Goal: Task Accomplishment & Management: Manage account settings

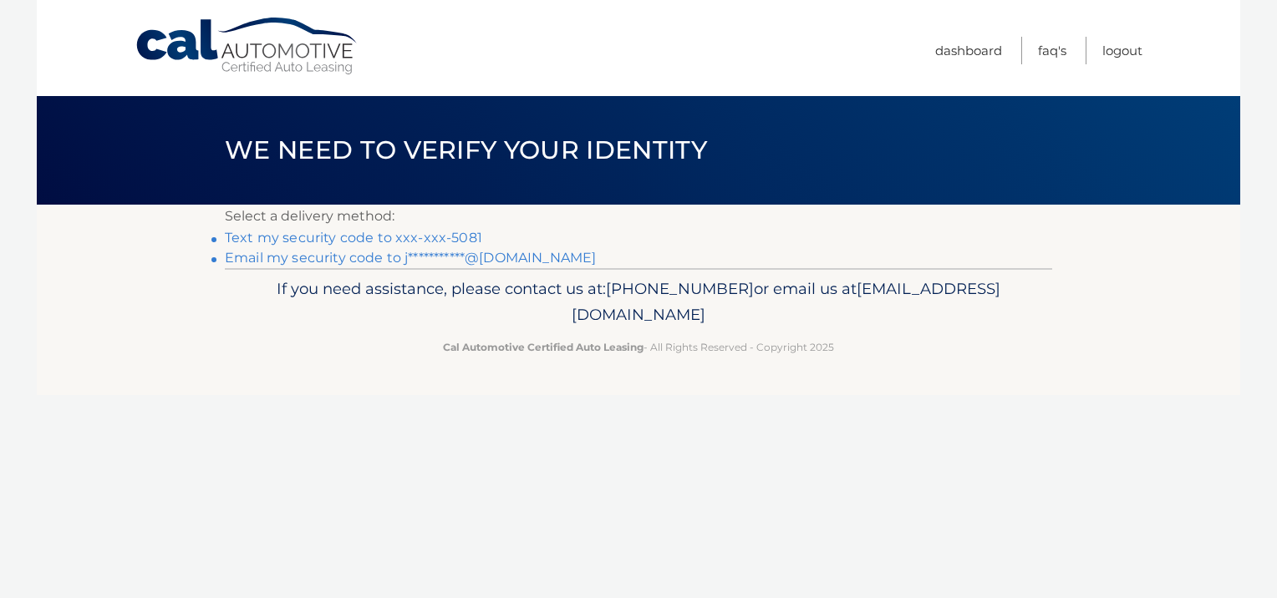
click at [411, 236] on link "Text my security code to xxx-xxx-5081" at bounding box center [353, 238] width 257 height 16
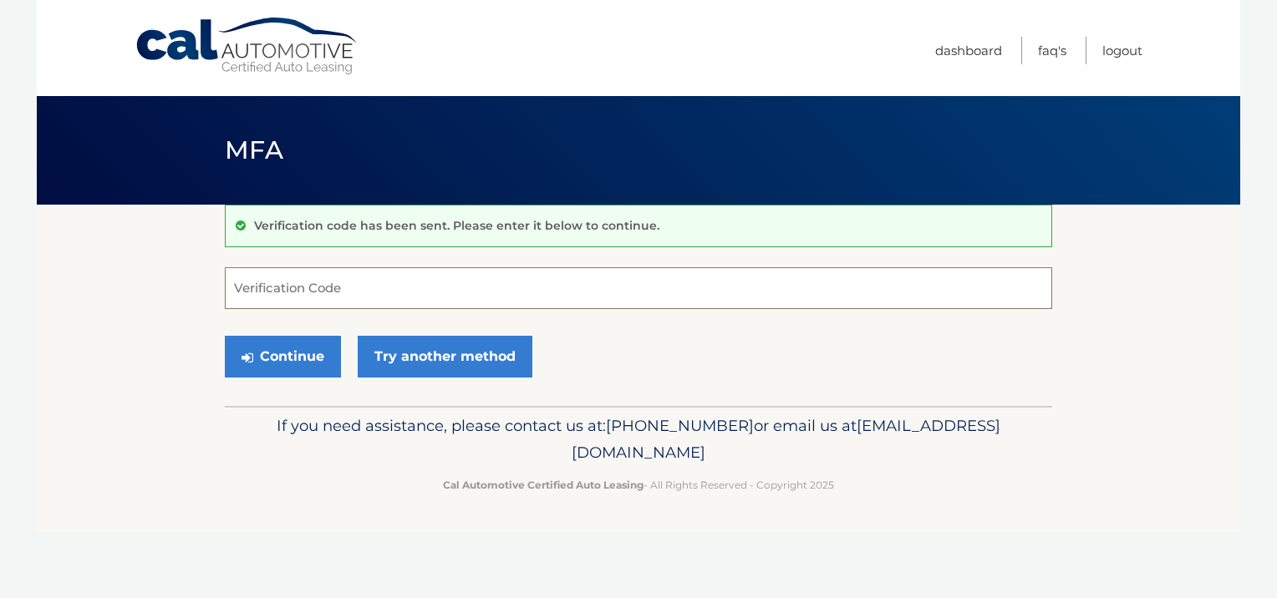
click at [372, 298] on input "Verification Code" at bounding box center [638, 288] width 827 height 42
type input "911169"
click at [291, 349] on button "Continue" at bounding box center [283, 357] width 116 height 42
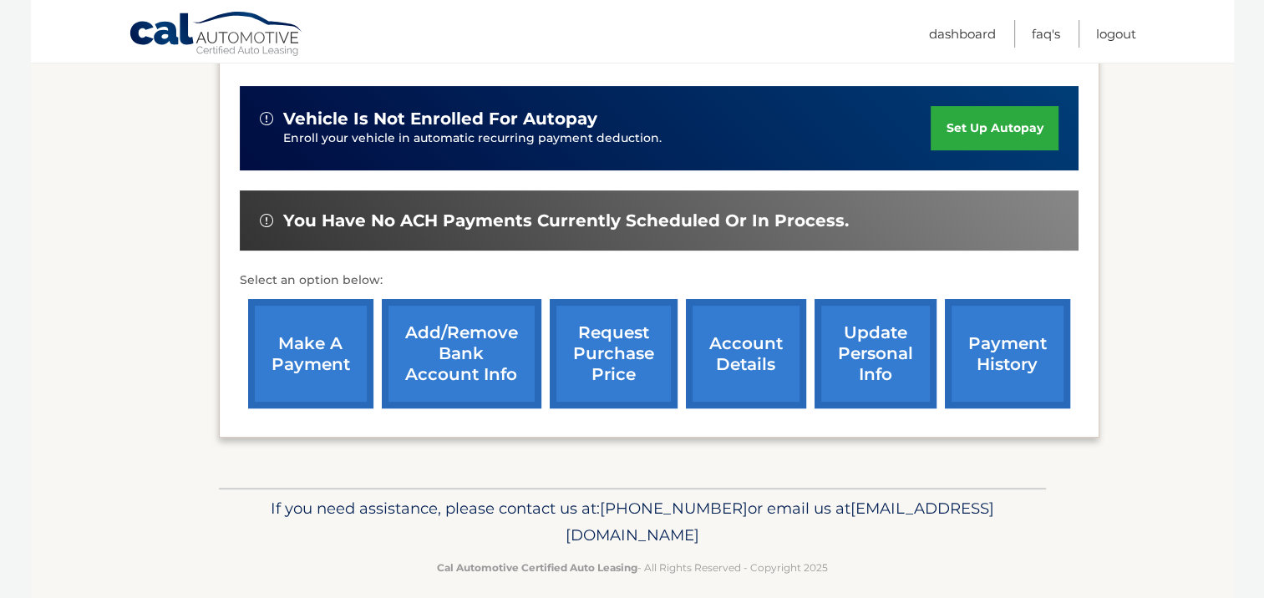
scroll to position [435, 0]
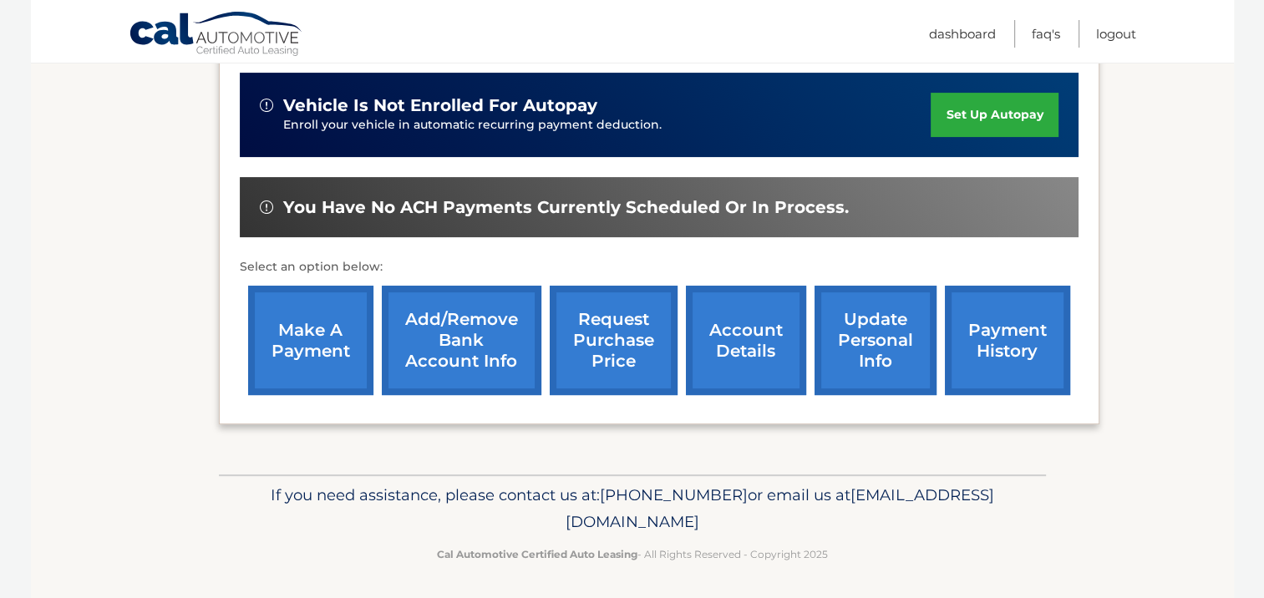
click at [1013, 327] on link "payment history" at bounding box center [1007, 340] width 125 height 109
click at [722, 329] on link "account details" at bounding box center [746, 340] width 120 height 109
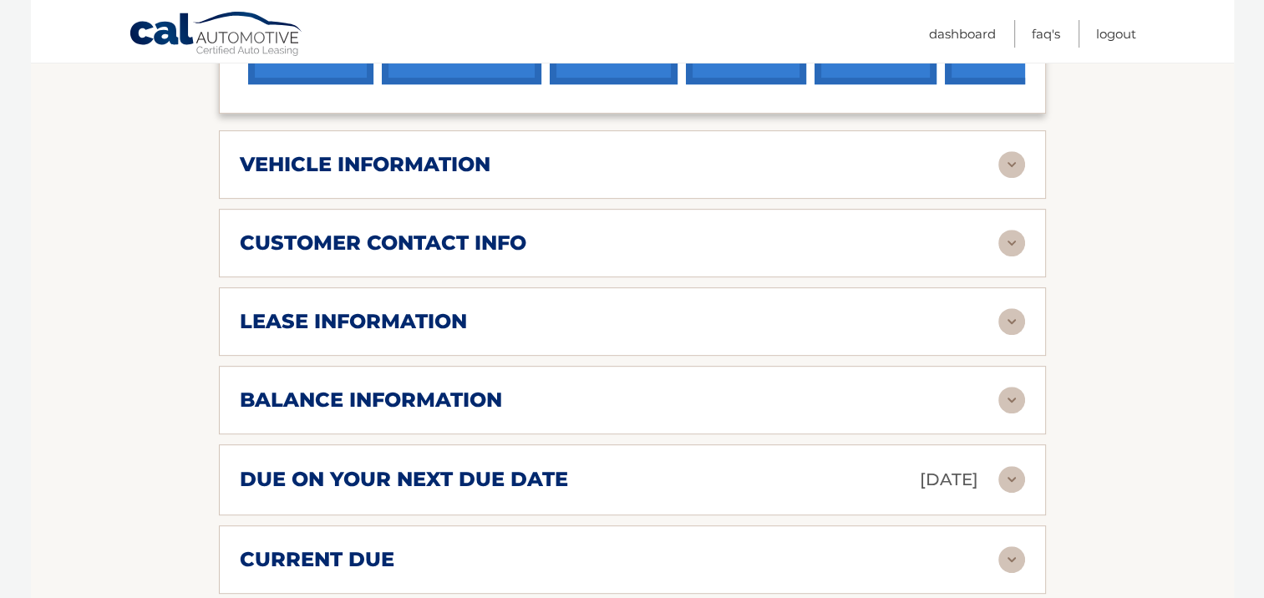
scroll to position [769, 0]
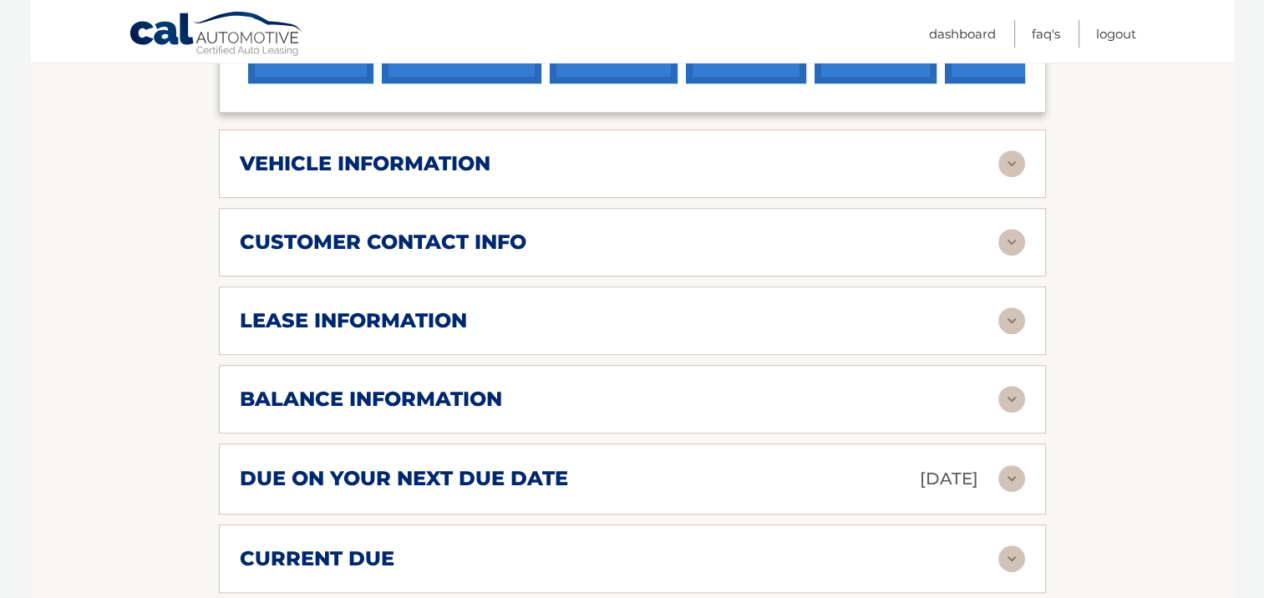
click at [1015, 394] on img at bounding box center [1012, 399] width 27 height 27
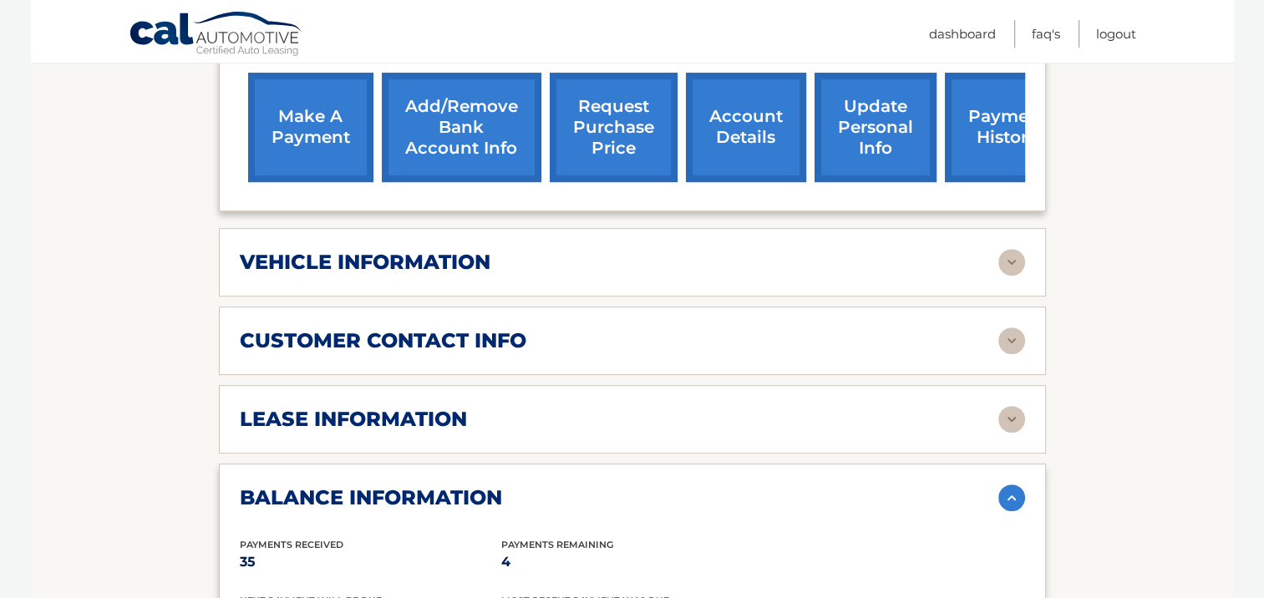
scroll to position [669, 0]
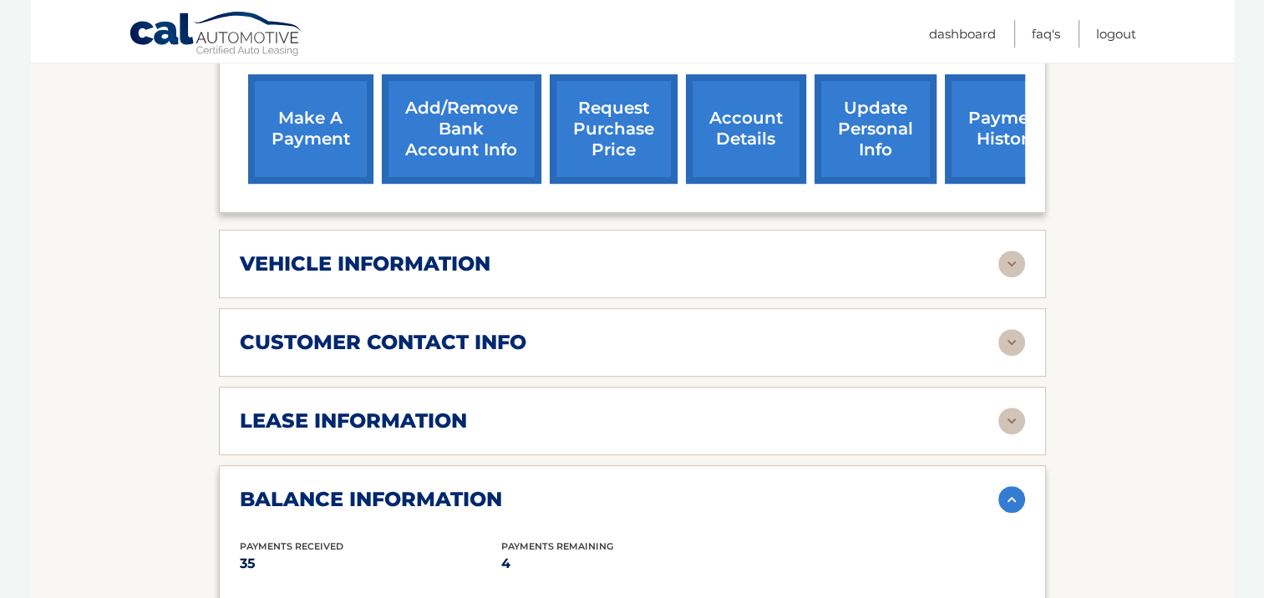
click at [1009, 421] on img at bounding box center [1012, 421] width 27 height 27
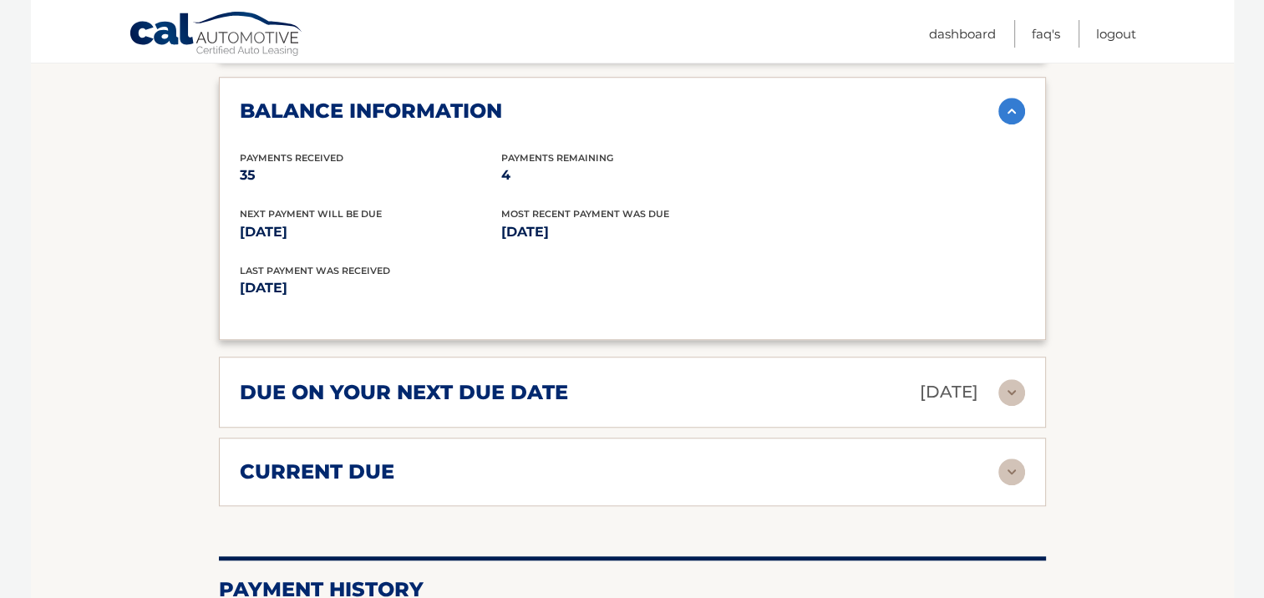
scroll to position [1504, 0]
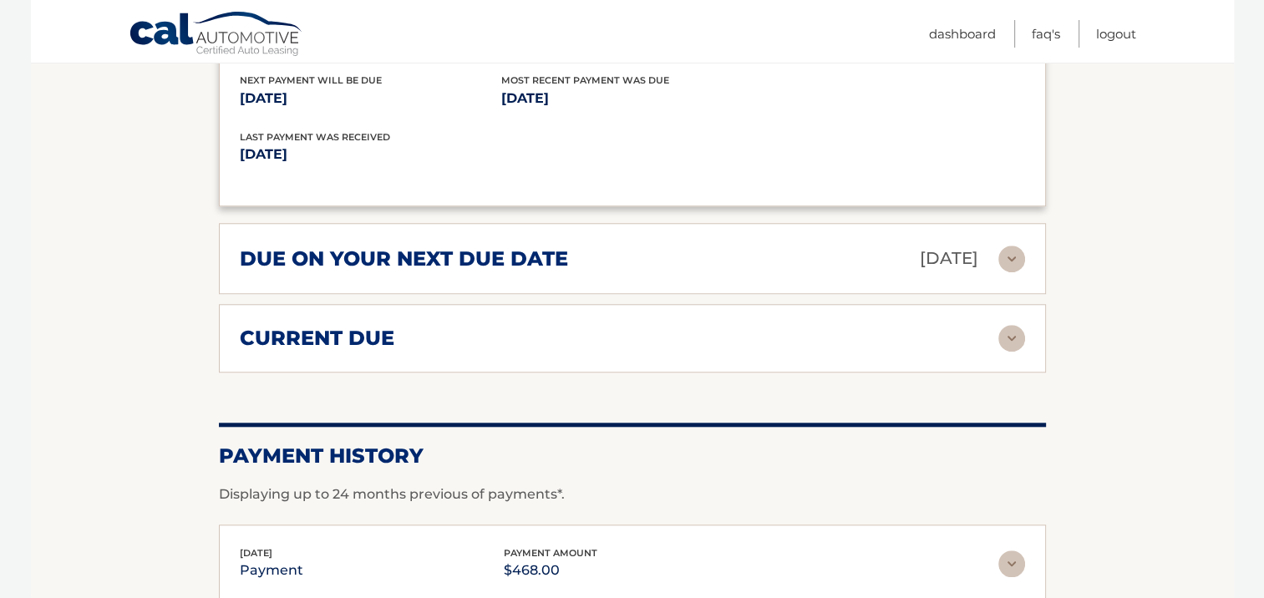
click at [1007, 327] on img at bounding box center [1012, 338] width 27 height 27
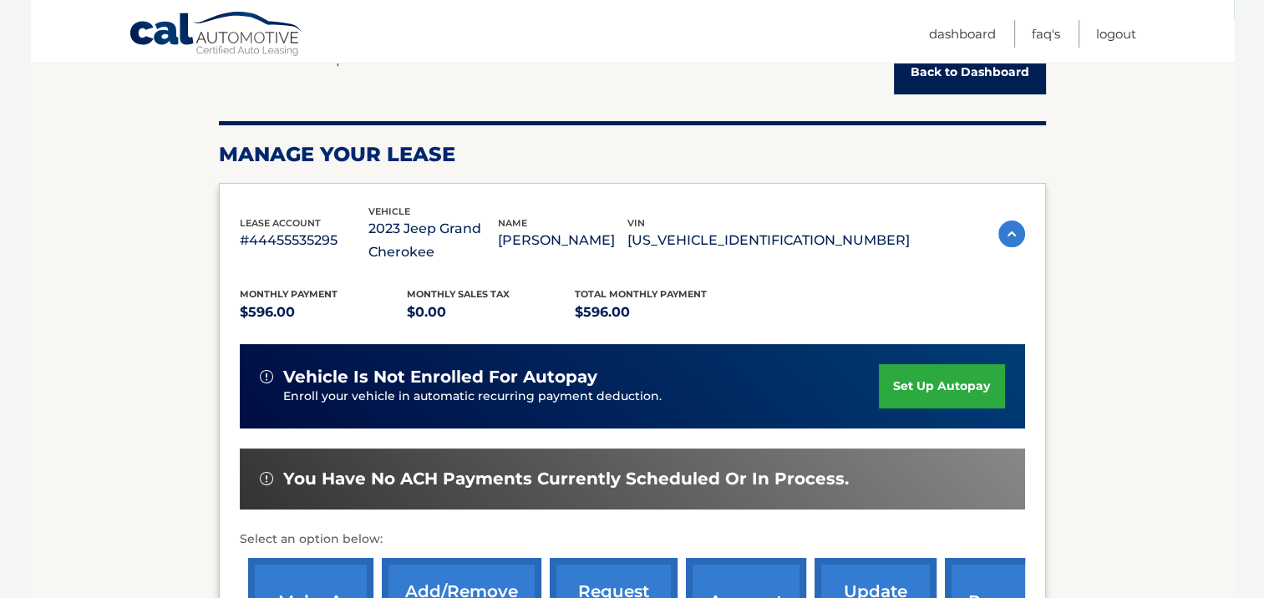
scroll to position [167, 0]
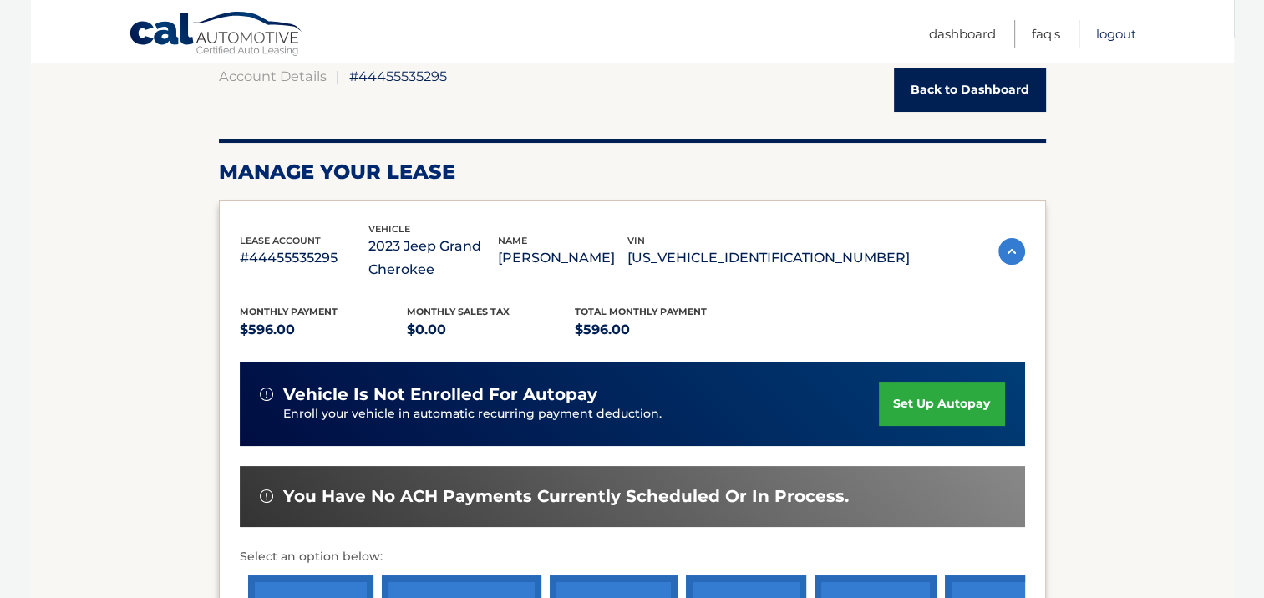
click at [1112, 33] on link "Logout" at bounding box center [1116, 34] width 40 height 28
